Goal: Task Accomplishment & Management: Manage account settings

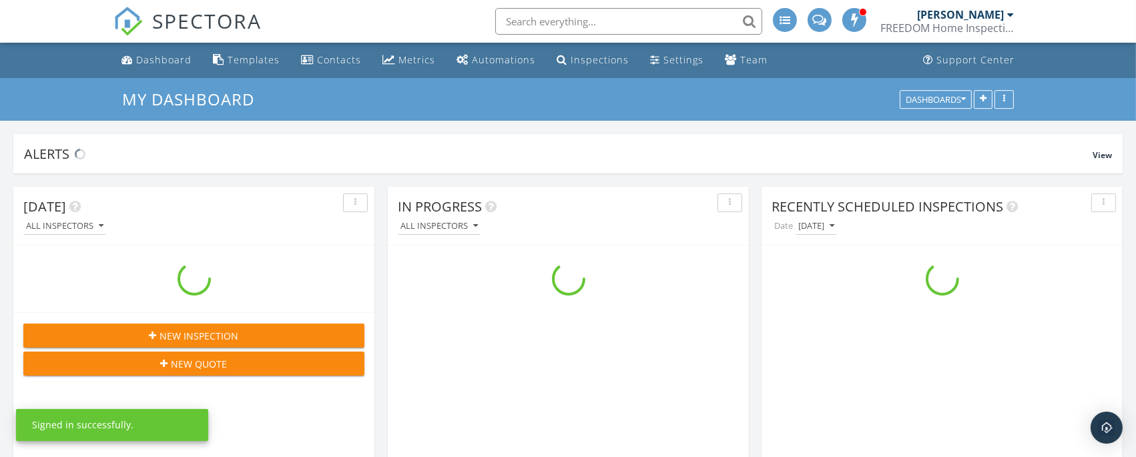
scroll to position [2944, 1163]
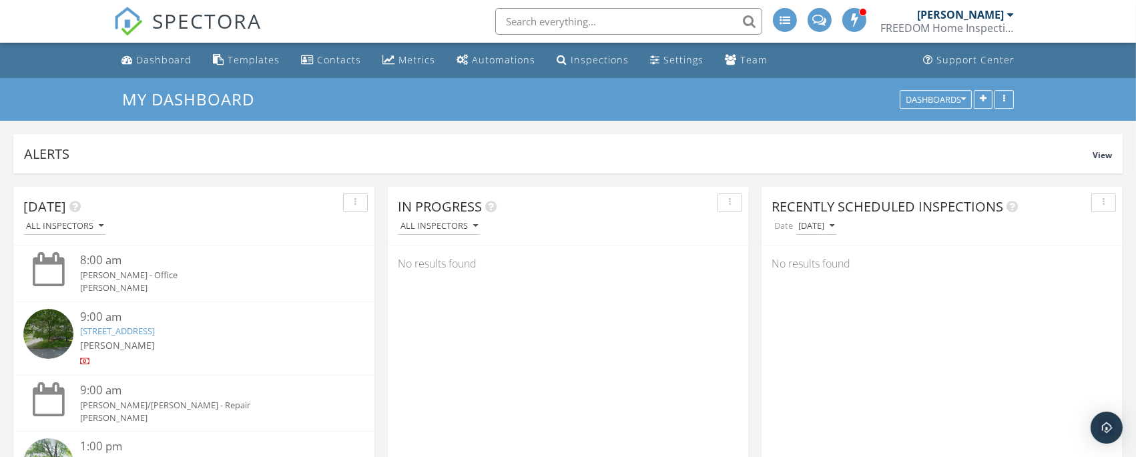
click at [553, 21] on input "text" at bounding box center [628, 21] width 267 height 27
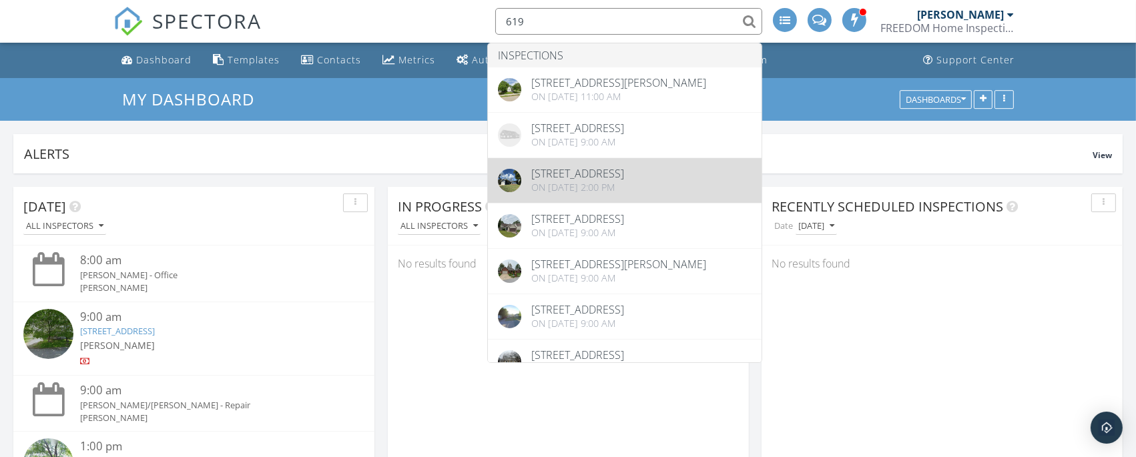
type input "619"
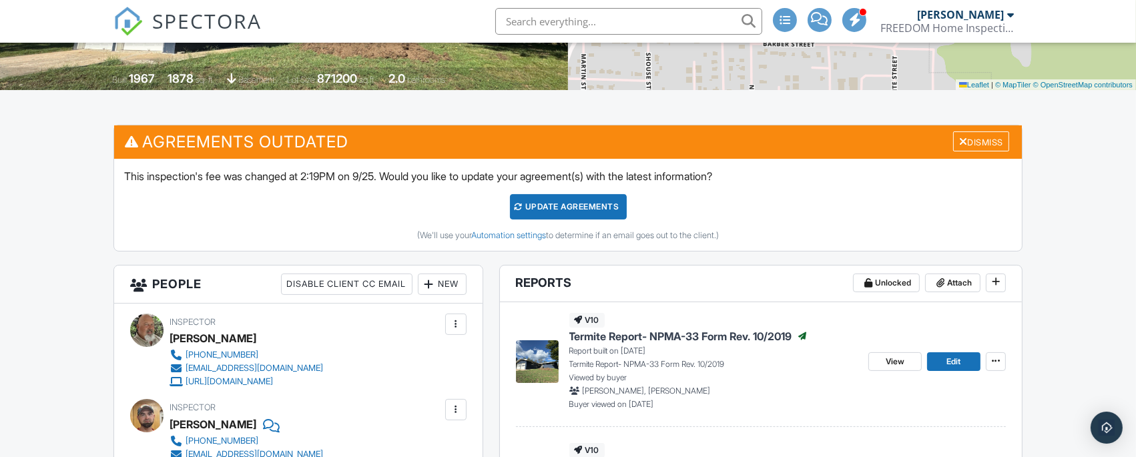
scroll to position [356, 0]
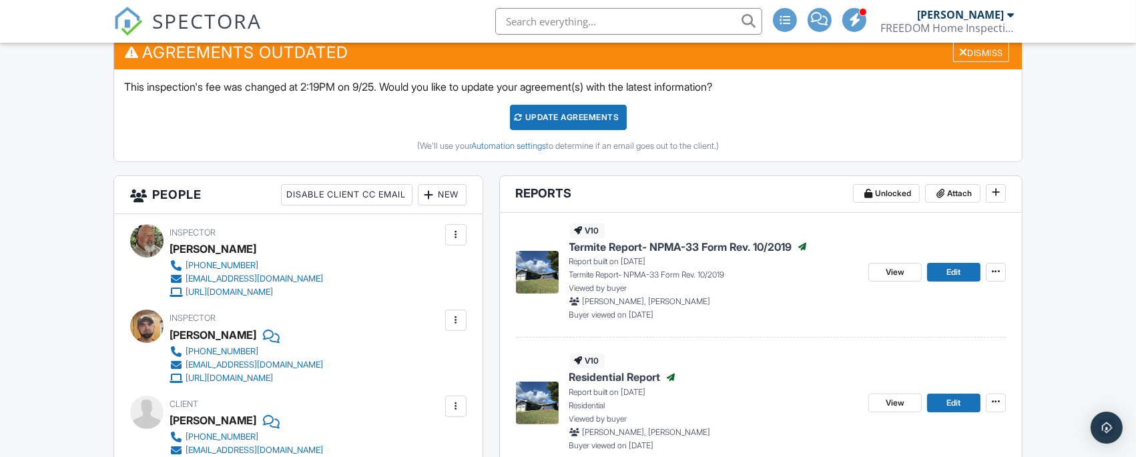
click at [596, 113] on div "Update Agreements" at bounding box center [568, 117] width 117 height 25
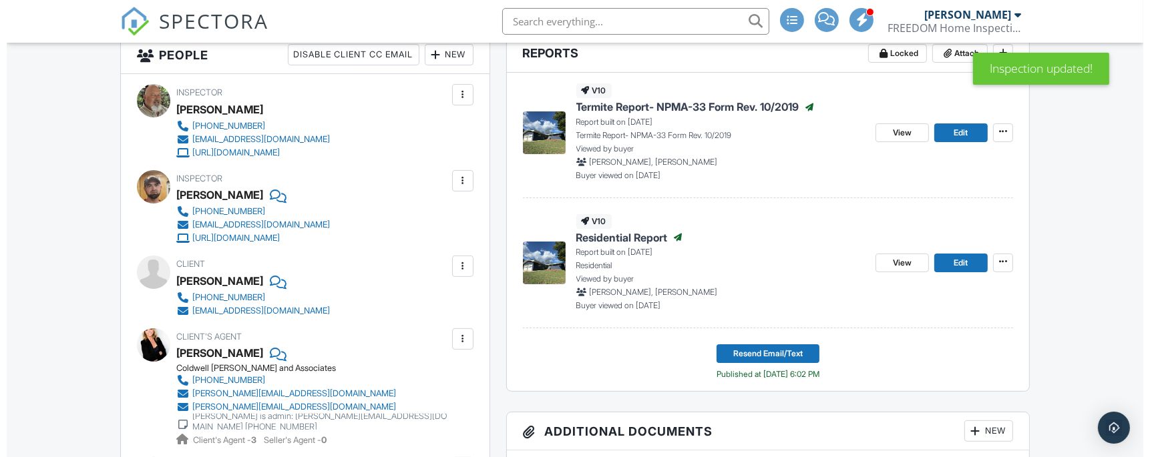
scroll to position [266, 0]
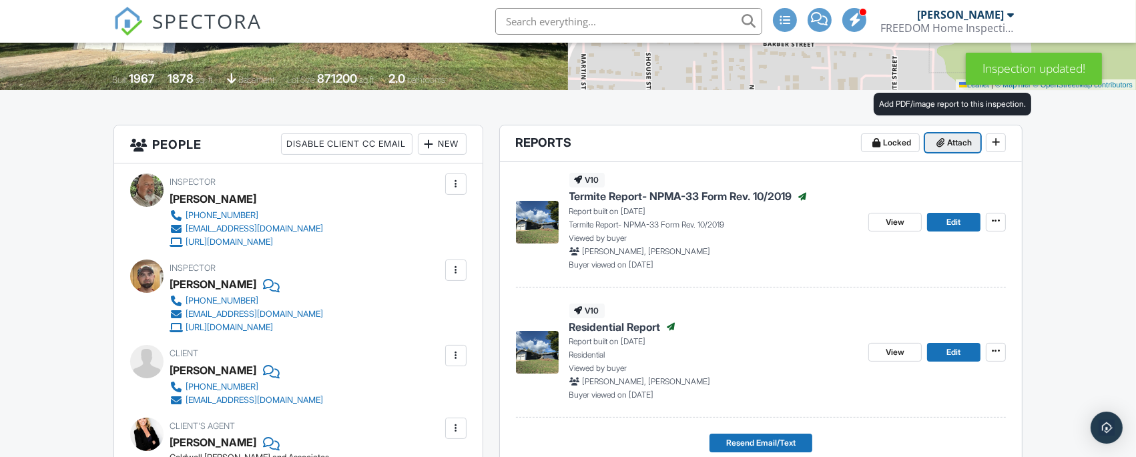
click at [959, 151] on button "Attach" at bounding box center [952, 143] width 55 height 19
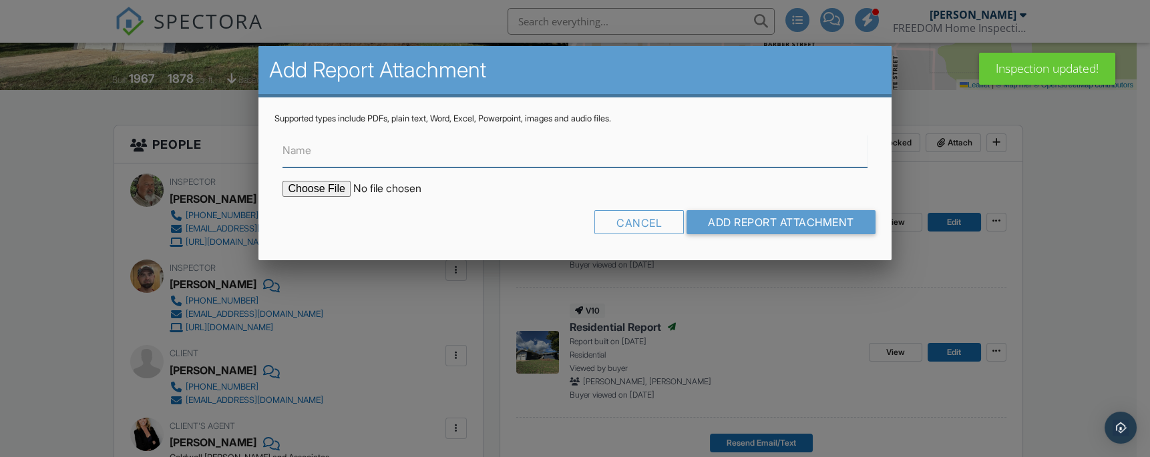
click at [324, 154] on input "Name" at bounding box center [574, 151] width 584 height 33
type input "Septic Report"
click at [334, 190] on input "file" at bounding box center [395, 189] width 227 height 16
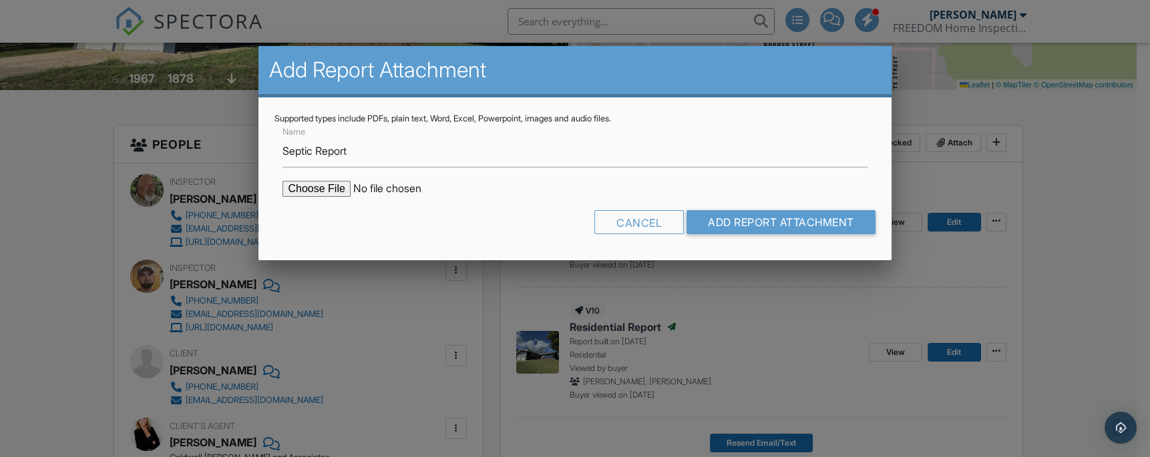
type input "C:\fakepath\619 Route H, Greenfield.pdf"
click at [767, 227] on input "Add Report Attachment" at bounding box center [780, 222] width 189 height 24
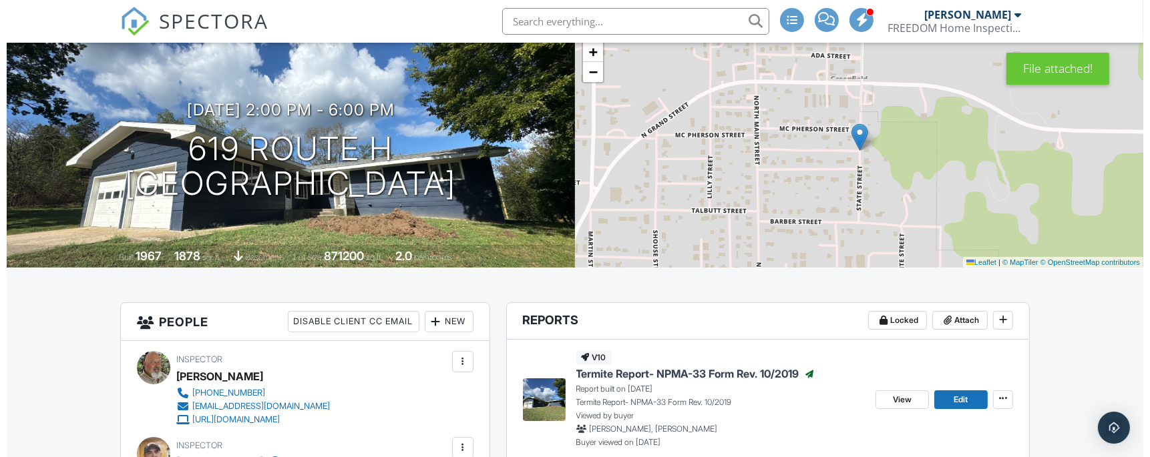
scroll to position [178, 0]
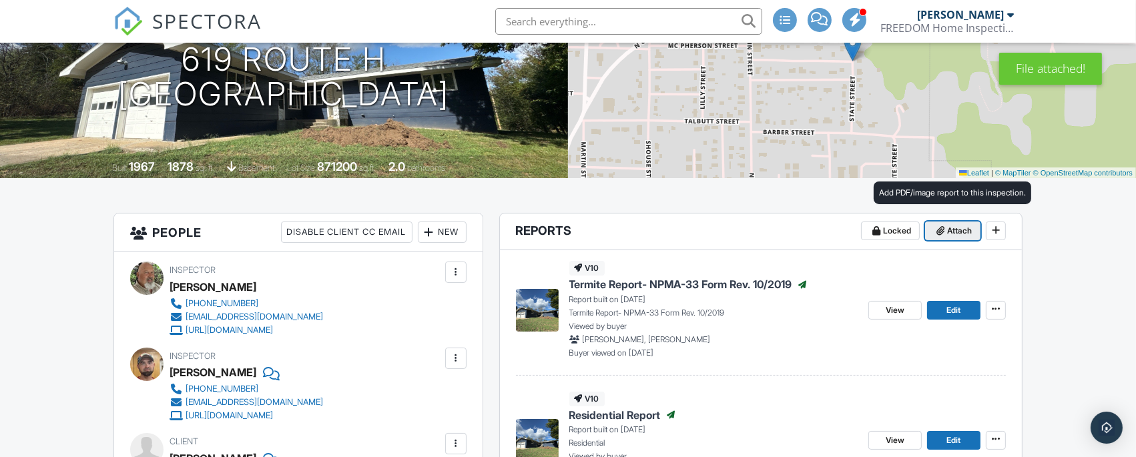
click at [953, 234] on span "Attach" at bounding box center [959, 230] width 25 height 13
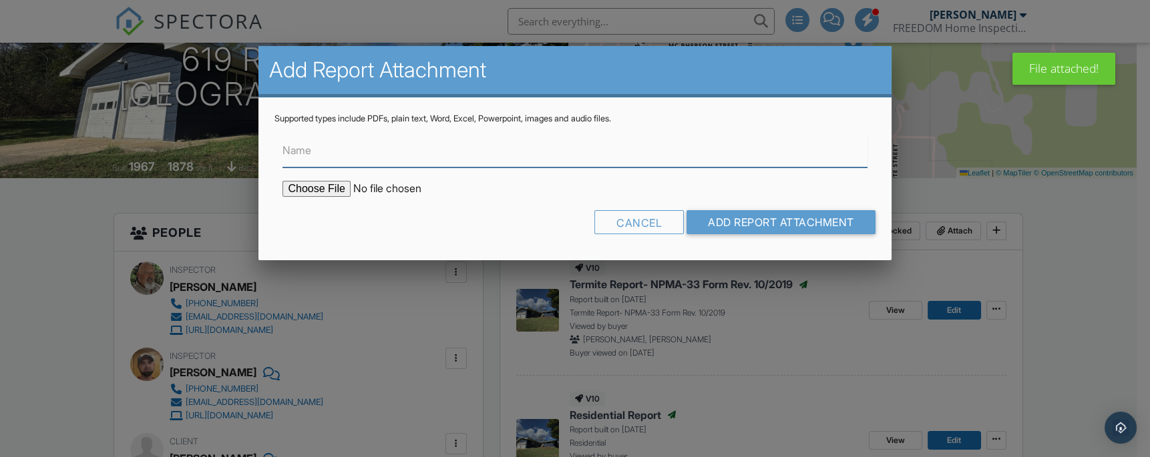
click at [391, 148] on input "Name" at bounding box center [574, 151] width 584 height 33
type input "Water Test Results"
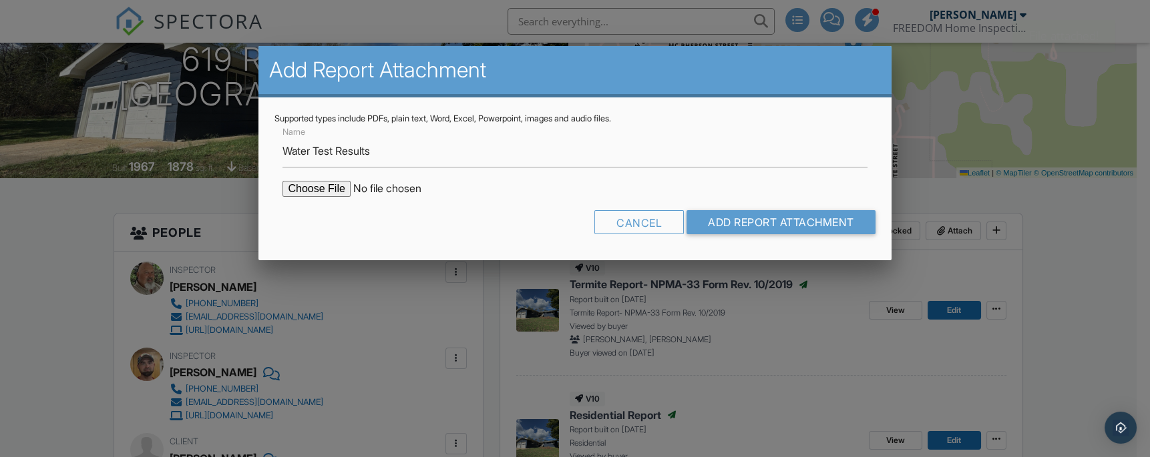
click at [316, 188] on input "file" at bounding box center [395, 189] width 227 height 16
type input "C:\fakepath\291368.pdf"
click at [750, 226] on input "Add Report Attachment" at bounding box center [780, 222] width 189 height 24
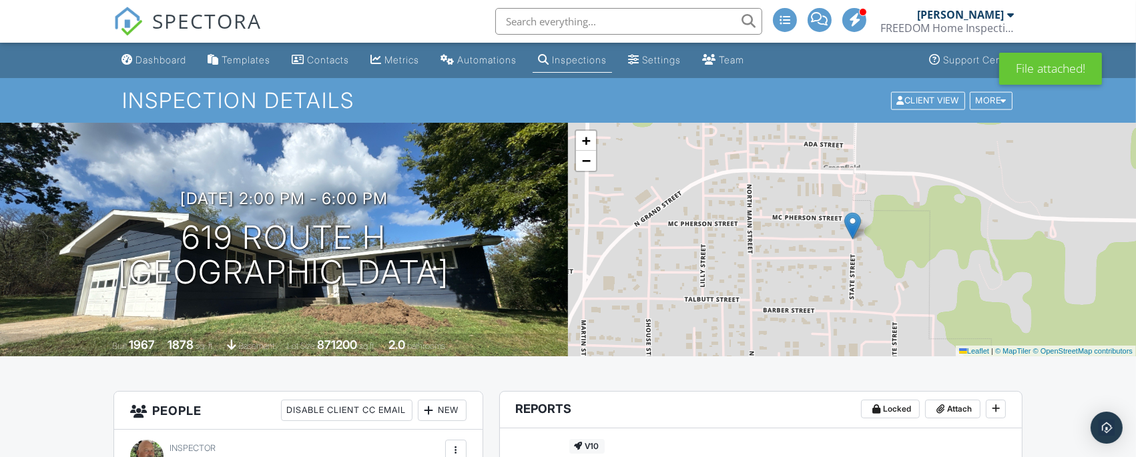
click at [697, 32] on input "text" at bounding box center [628, 21] width 267 height 27
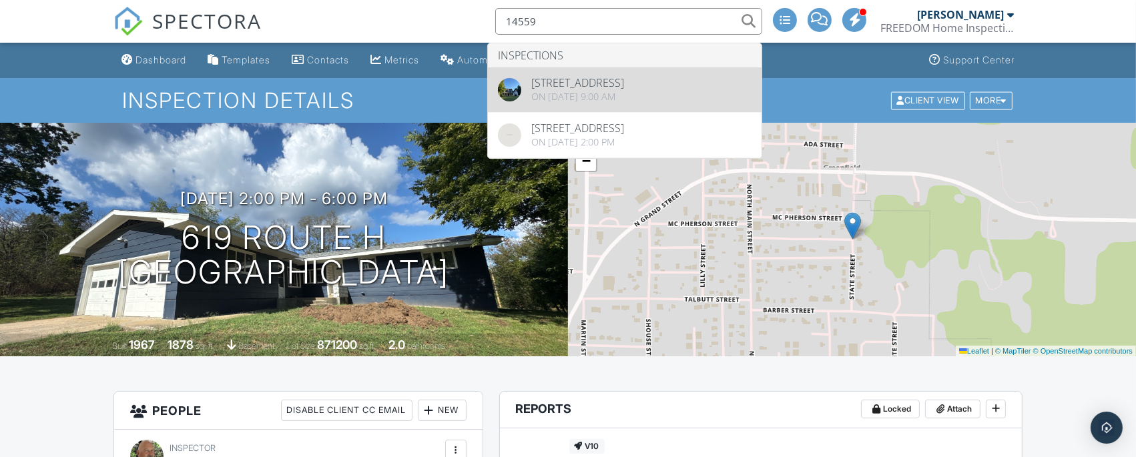
type input "14559"
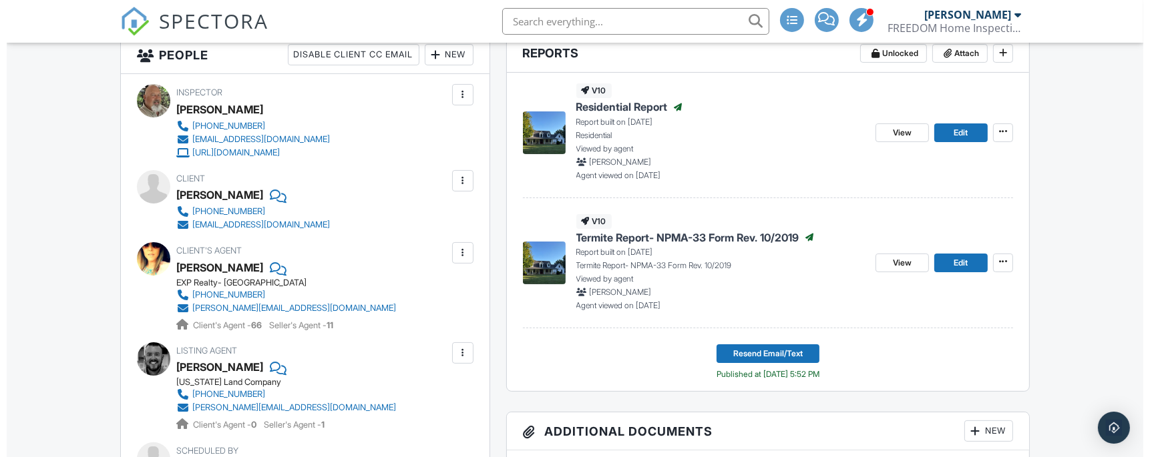
scroll to position [266, 0]
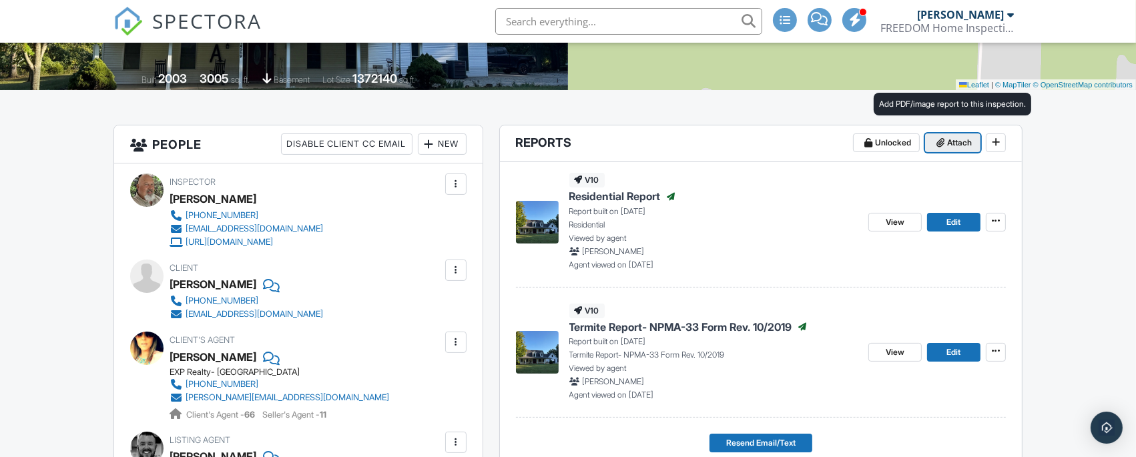
click at [958, 150] on button "Attach" at bounding box center [952, 143] width 55 height 19
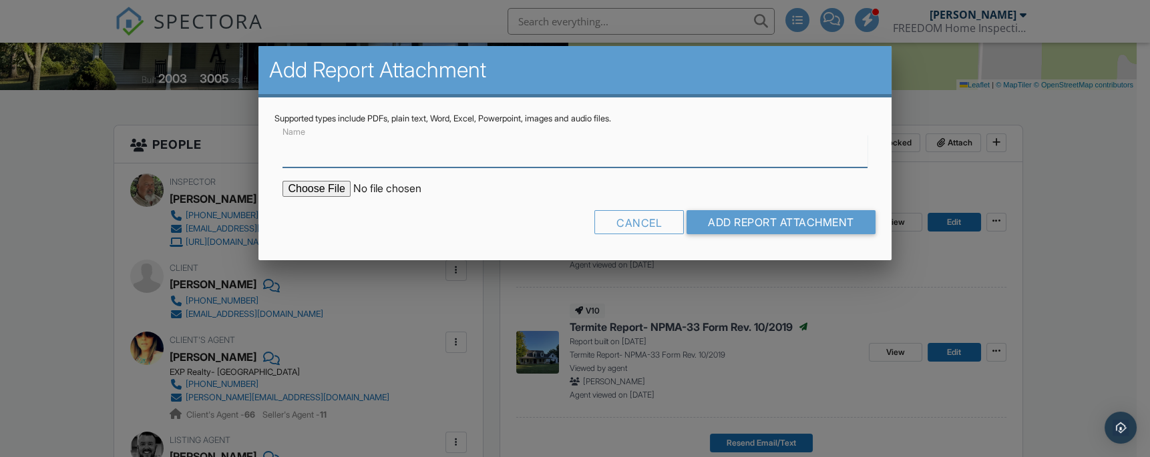
click at [623, 158] on input "Name" at bounding box center [574, 151] width 584 height 33
type input "Septic Report"
click at [334, 190] on input "file" at bounding box center [395, 189] width 227 height 16
type input "C:\fakepath\14559 Co Rd 328, Flemington.pdf"
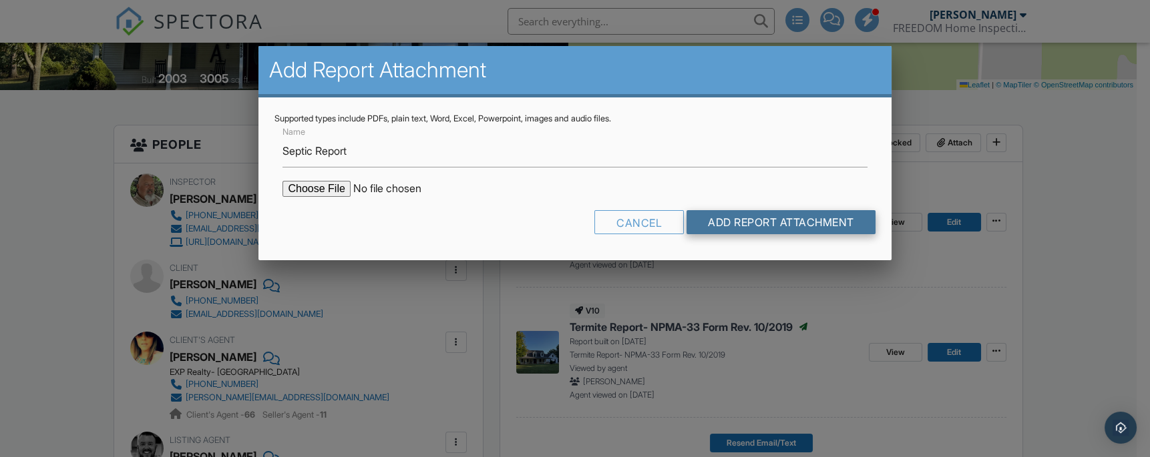
click at [742, 220] on input "Add Report Attachment" at bounding box center [780, 222] width 189 height 24
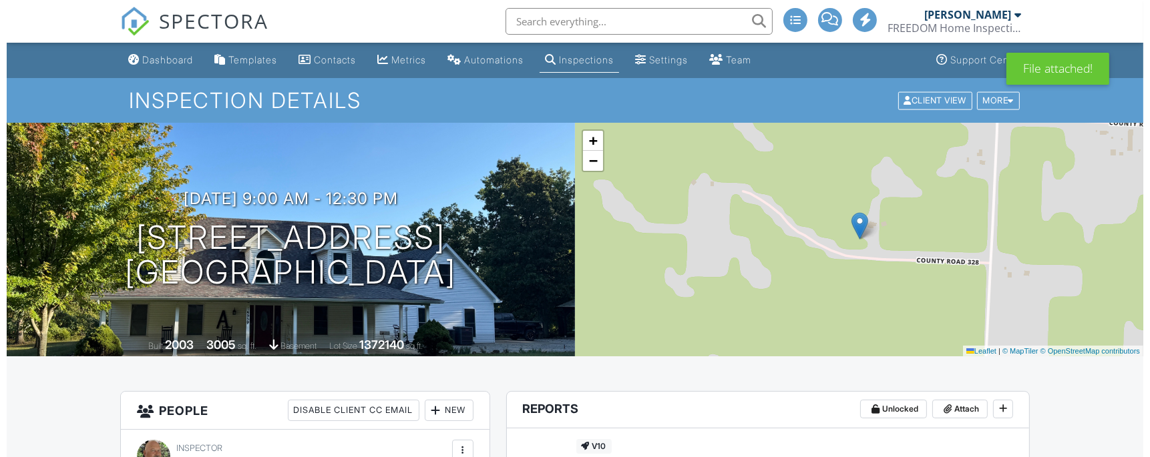
scroll to position [266, 0]
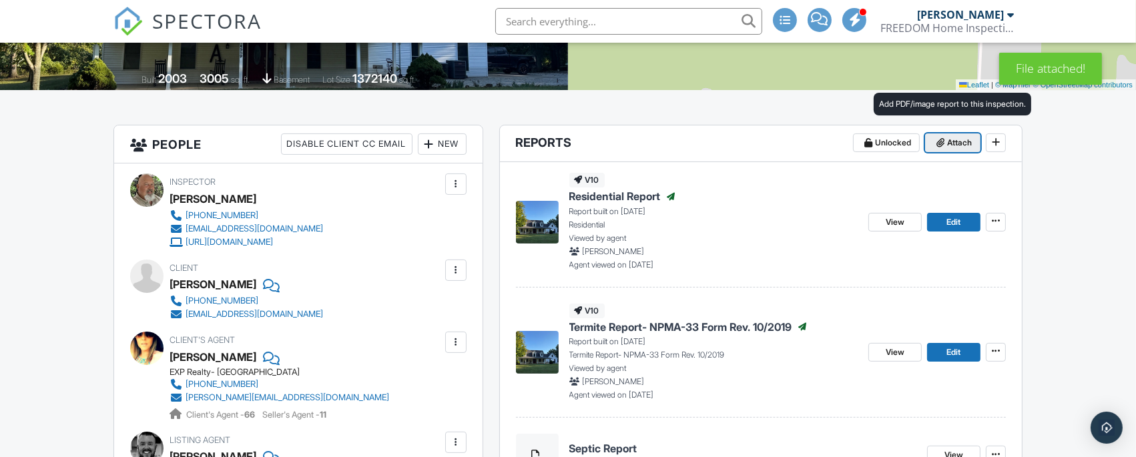
click at [955, 138] on span "Attach" at bounding box center [959, 142] width 25 height 13
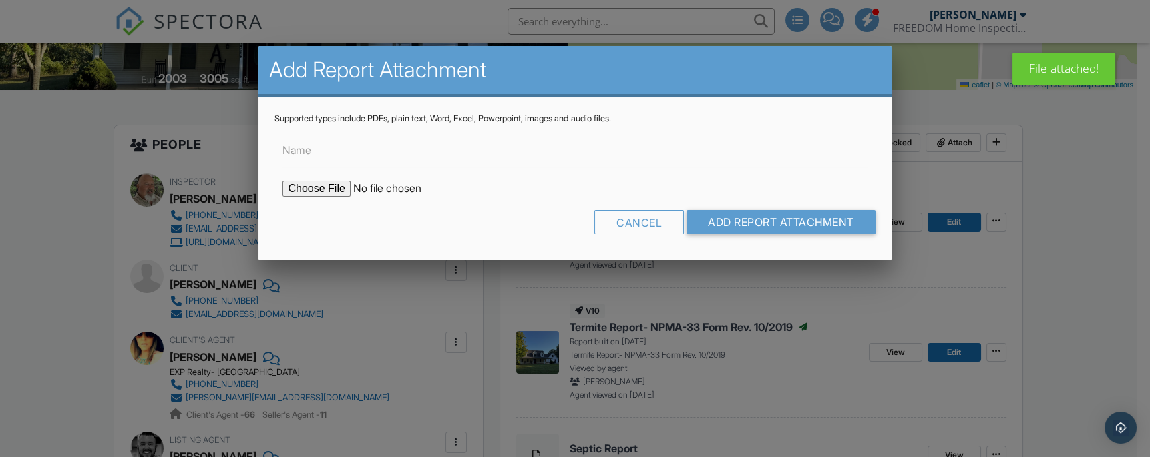
click at [316, 186] on input "file" at bounding box center [395, 189] width 227 height 16
type input "C:\fakepath\291369.pdf"
click at [304, 151] on label "Name" at bounding box center [296, 150] width 29 height 15
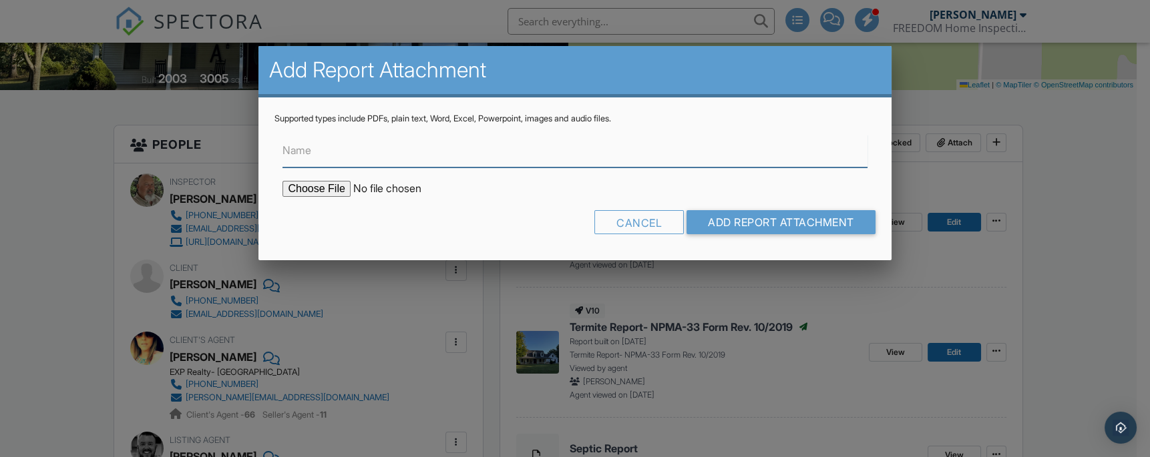
click at [304, 151] on input "Name" at bounding box center [574, 151] width 584 height 33
type input "Water Test Results"
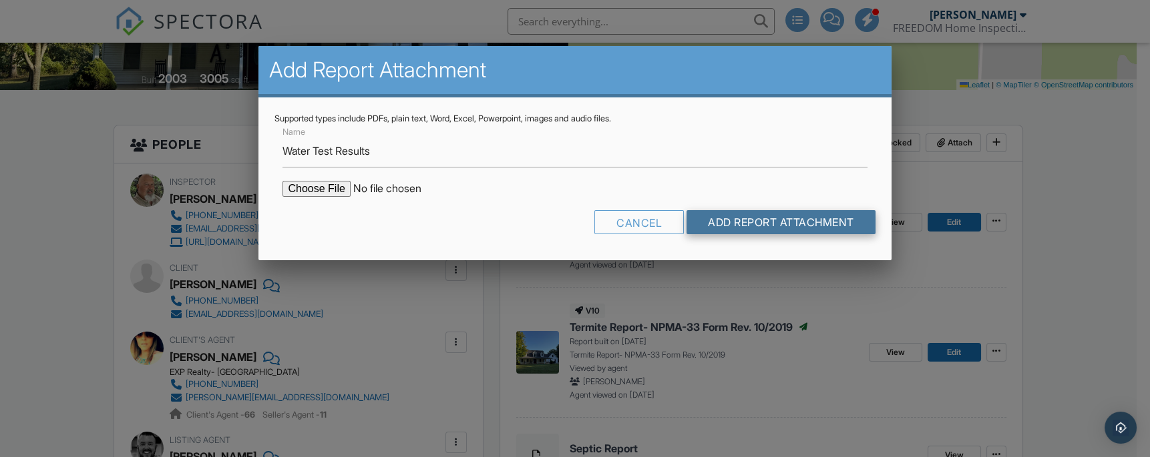
click at [741, 222] on input "Add Report Attachment" at bounding box center [780, 222] width 189 height 24
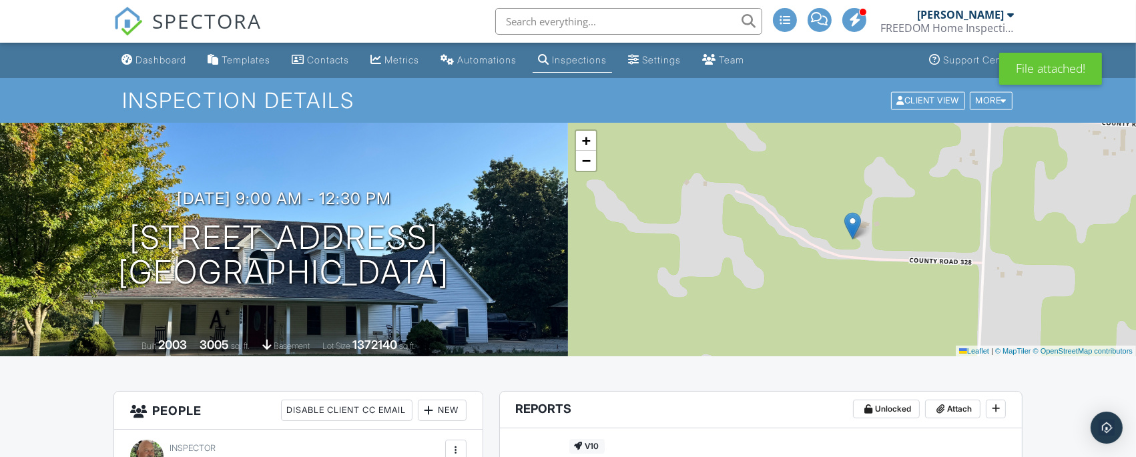
click at [684, 29] on input "text" at bounding box center [628, 21] width 267 height 27
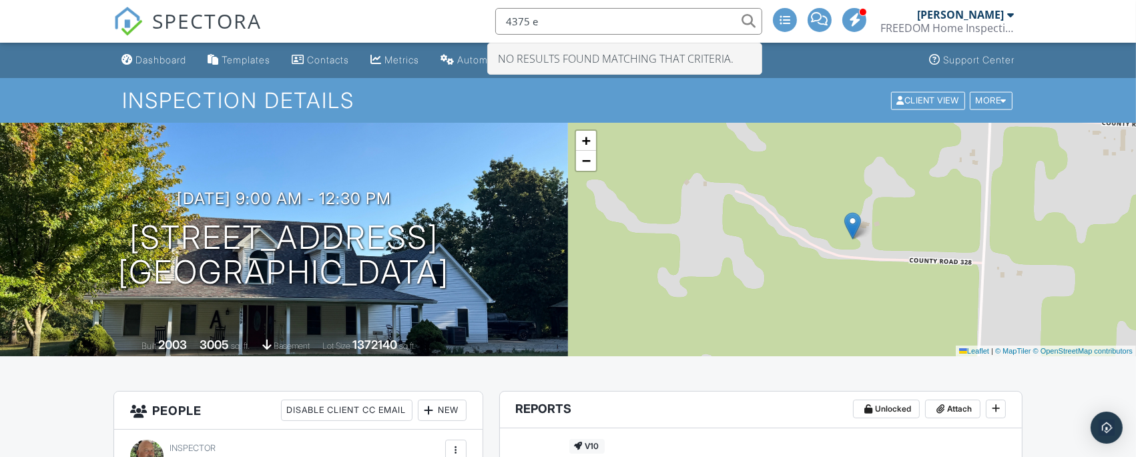
drag, startPoint x: 633, startPoint y: 22, endPoint x: 451, endPoint y: 32, distance: 182.5
click at [451, 32] on div "SPECTORA 4375 e No results found matching that criteria. John Parker FREEDOM Ho…" at bounding box center [567, 21] width 909 height 43
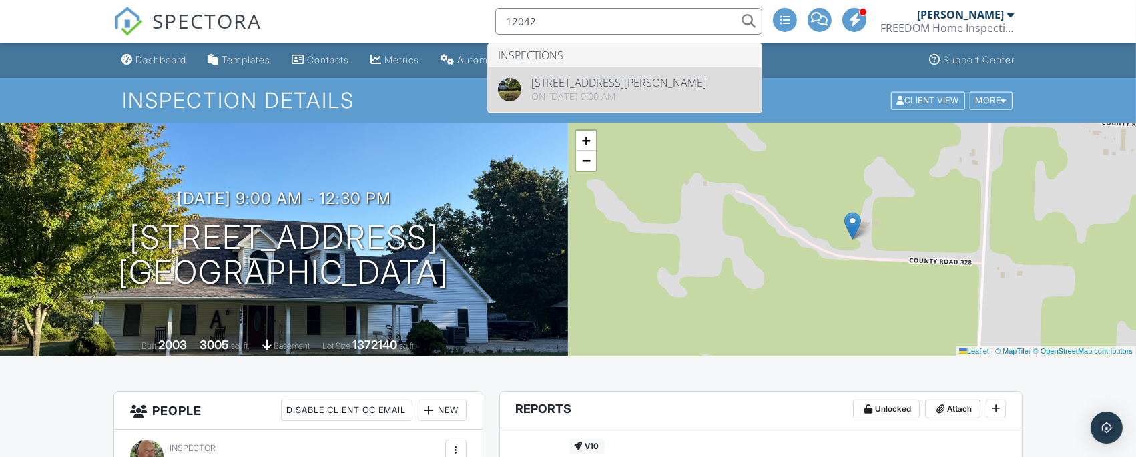
type input "12042"
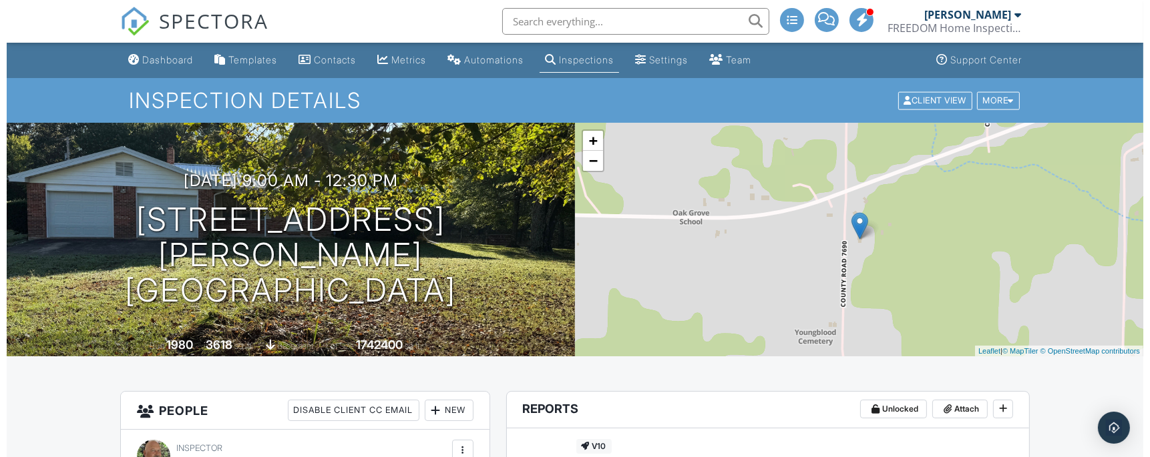
scroll to position [178, 0]
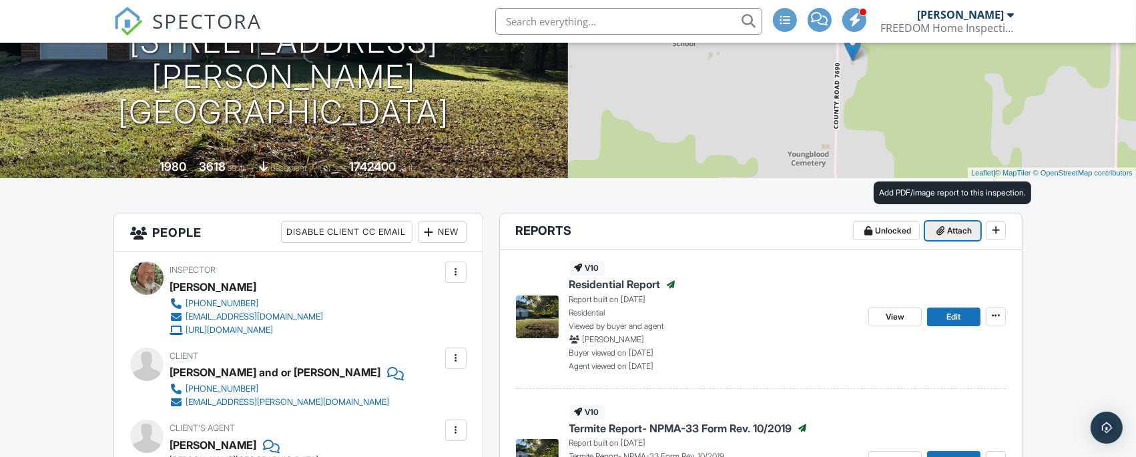
click at [949, 232] on span "Attach" at bounding box center [959, 230] width 25 height 13
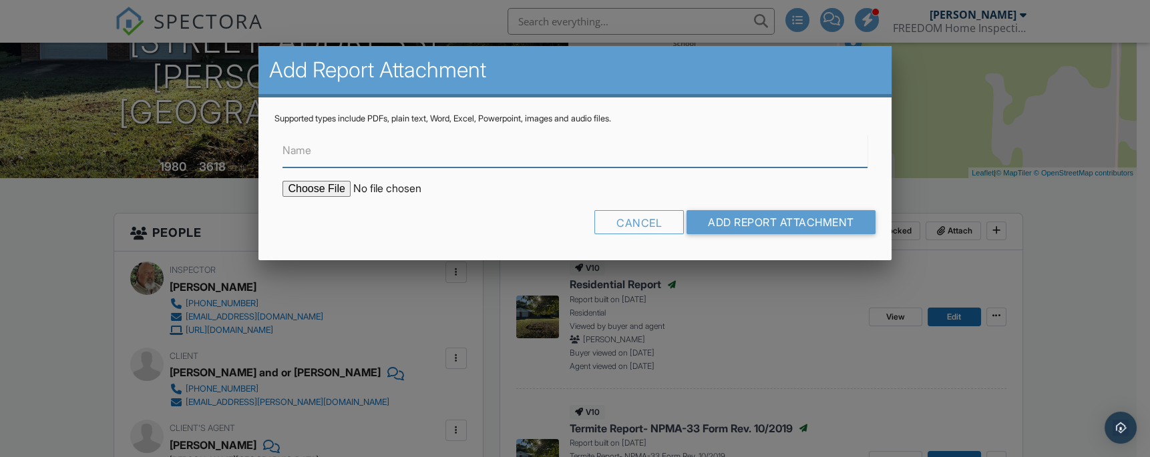
click at [313, 165] on input "Name" at bounding box center [574, 151] width 584 height 33
type input "Water Test Results"
click at [321, 188] on input "file" at bounding box center [395, 189] width 227 height 16
type input "C:\fakepath\291378.pdf"
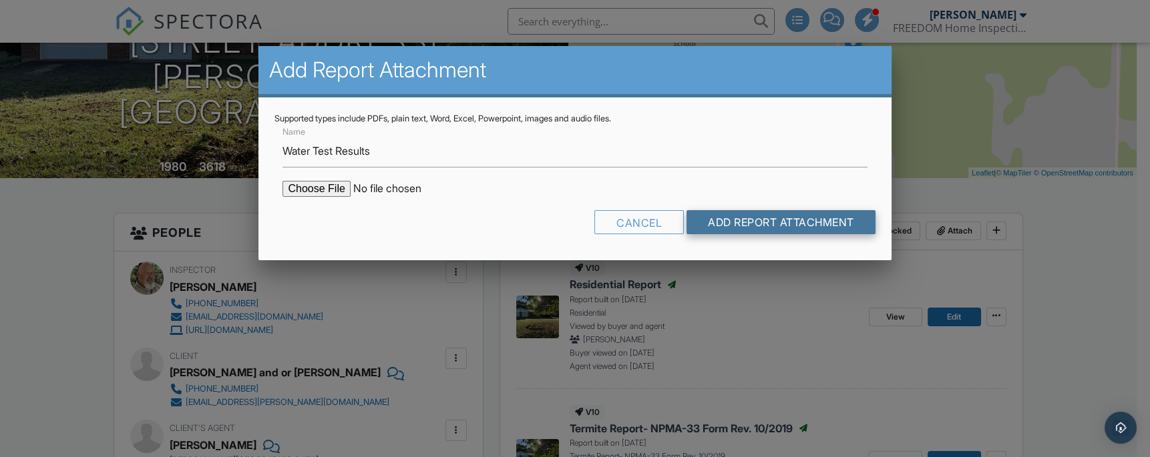
click at [756, 221] on input "Add Report Attachment" at bounding box center [780, 222] width 189 height 24
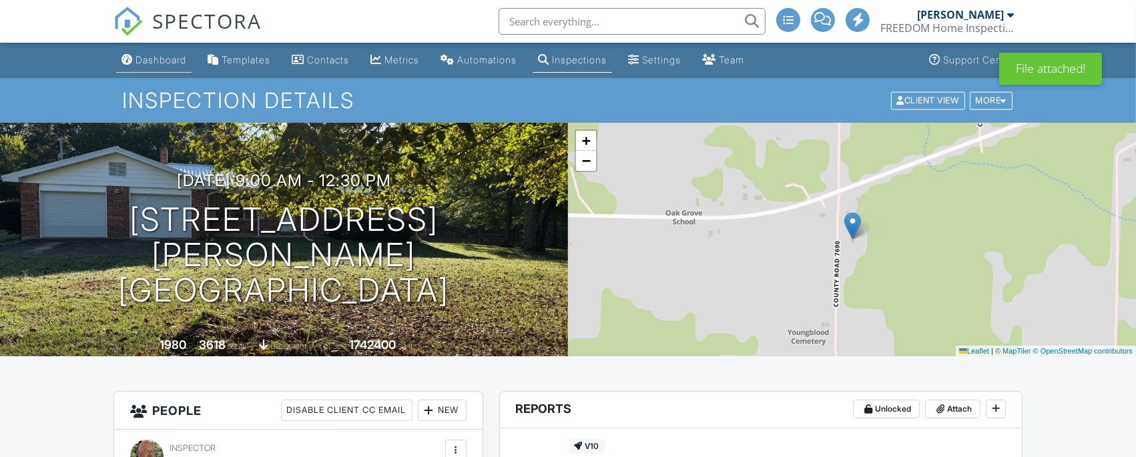
click at [174, 60] on div "Dashboard" at bounding box center [161, 59] width 51 height 11
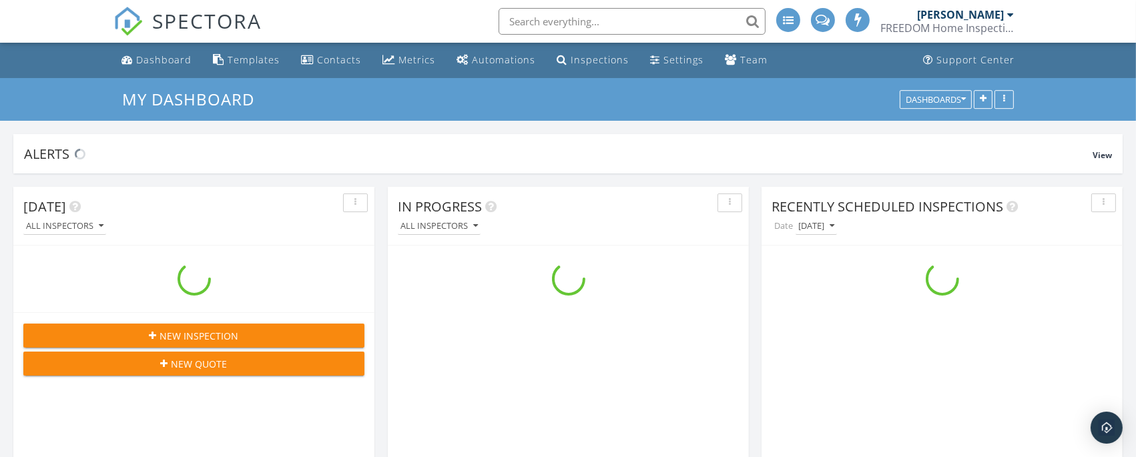
scroll to position [2944, 1163]
